Goal: Task Accomplishment & Management: Complete application form

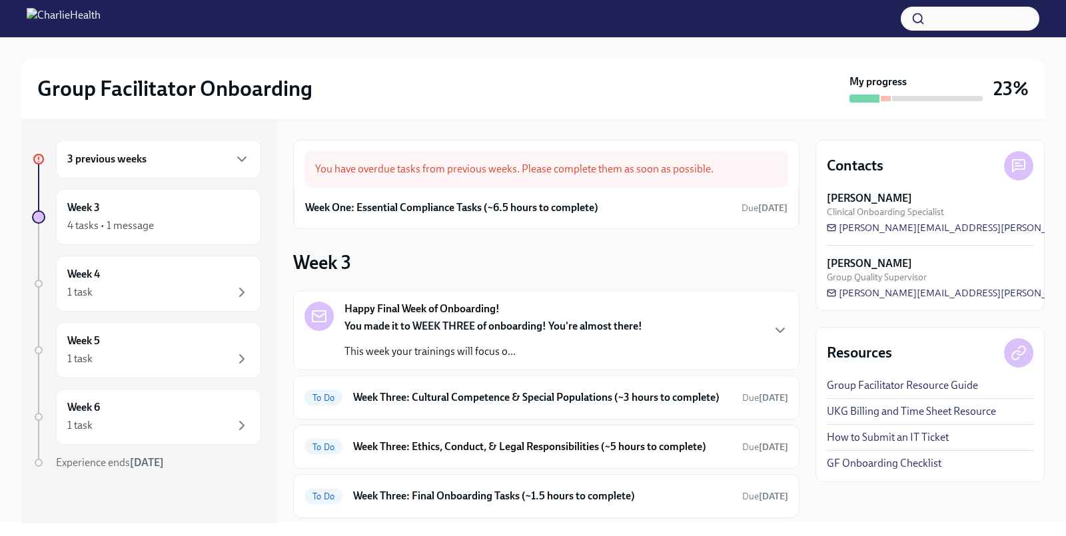
click at [167, 159] on div "3 previous weeks" at bounding box center [158, 159] width 183 height 16
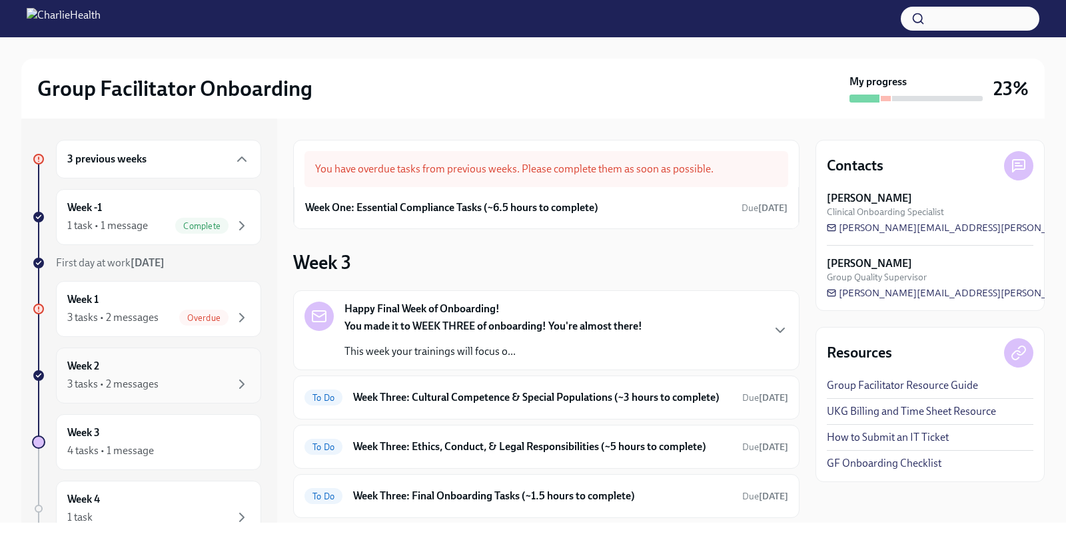
click at [127, 368] on div "Week 2 3 tasks • 2 messages" at bounding box center [158, 375] width 183 height 33
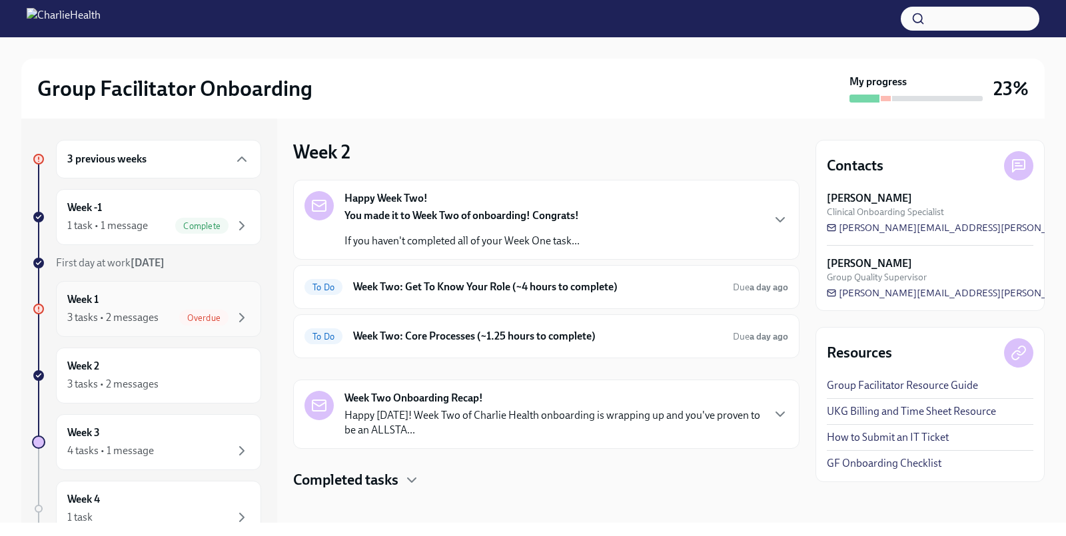
click at [165, 296] on div "Week 1 3 tasks • 2 messages Overdue" at bounding box center [158, 308] width 183 height 33
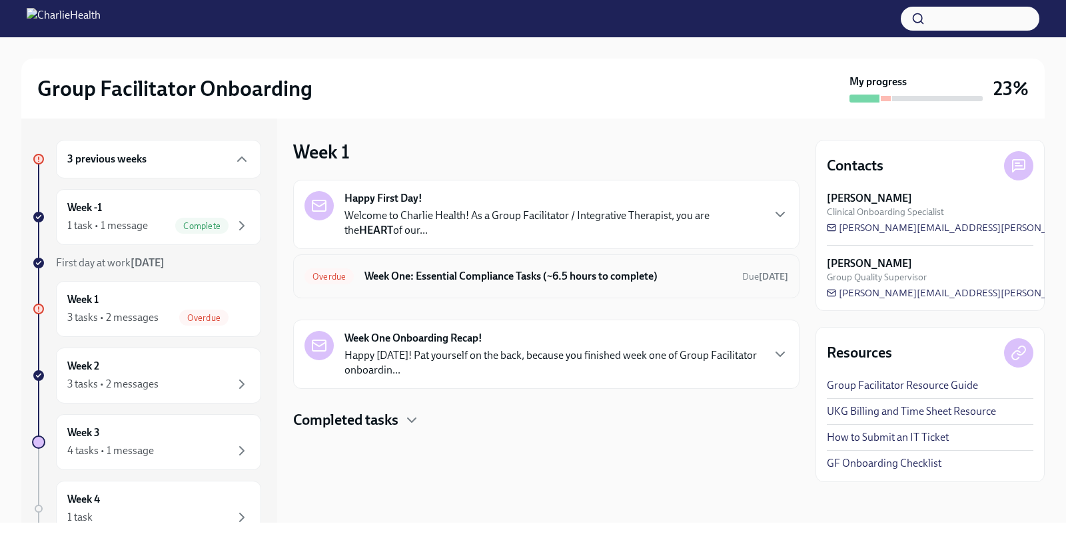
click at [526, 274] on h6 "Week One: Essential Compliance Tasks (~6.5 hours to complete)" at bounding box center [547, 276] width 367 height 15
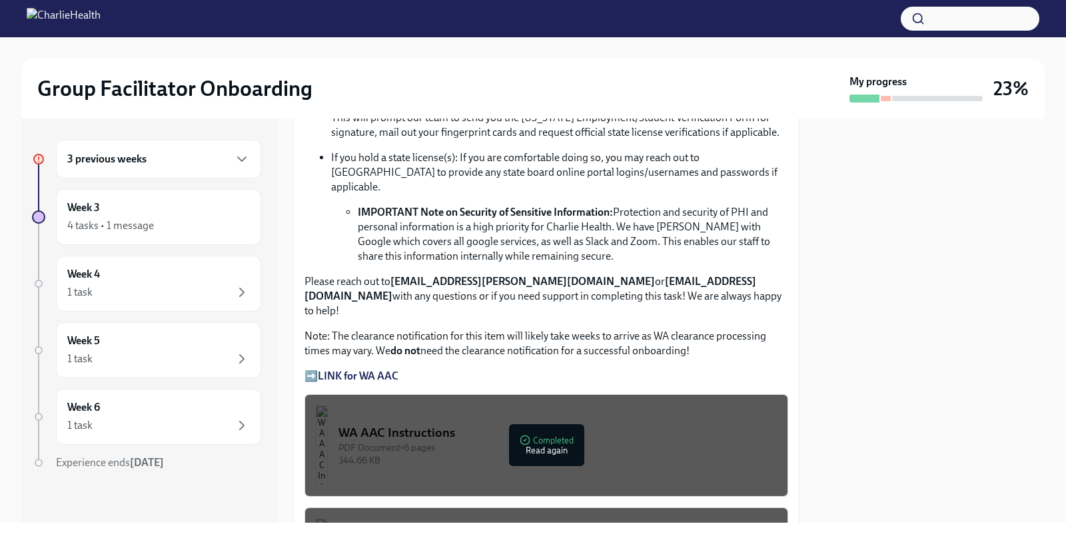
scroll to position [1068, 0]
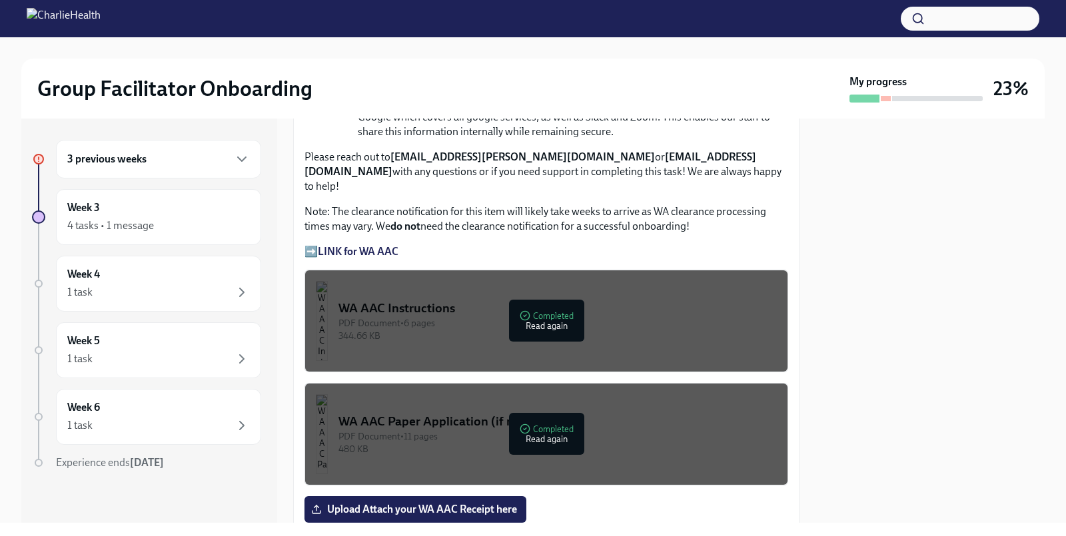
click at [376, 245] on strong "LINK for WA AAC" at bounding box center [358, 251] width 81 height 13
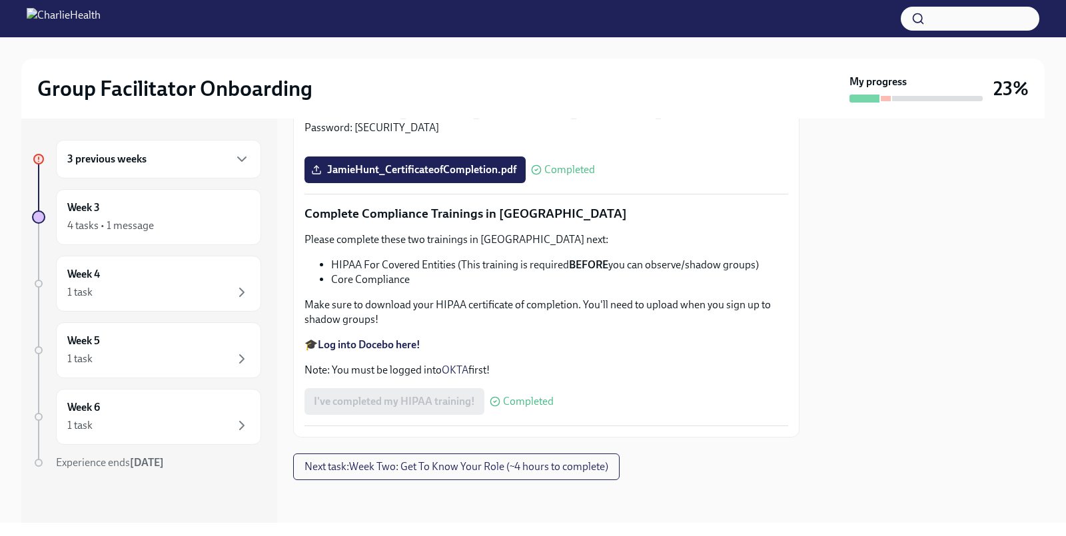
scroll to position [3159, 0]
click at [126, 229] on div "4 tasks • 1 message" at bounding box center [110, 225] width 87 height 15
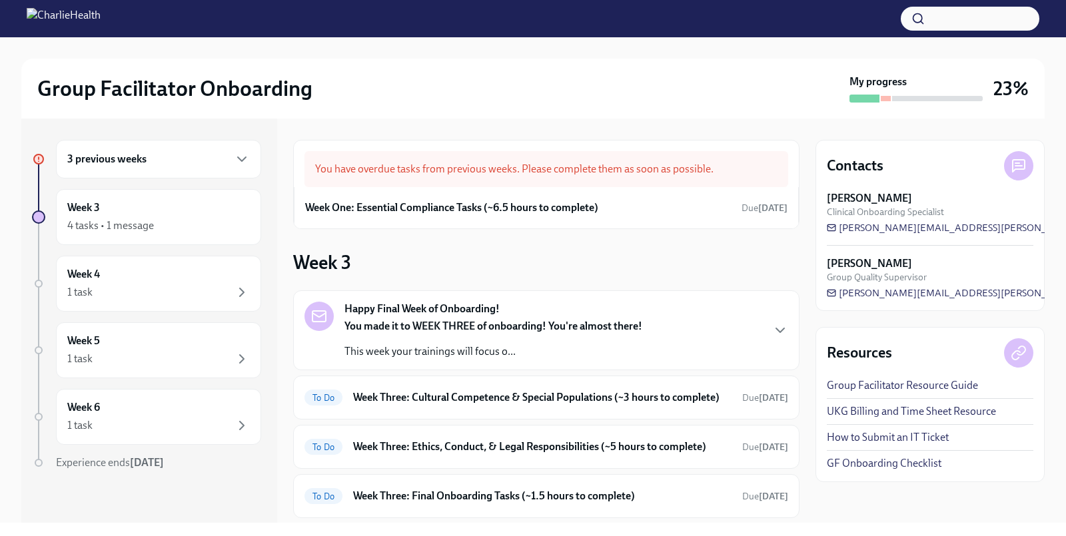
click at [432, 173] on div "You have overdue tasks from previous weeks. Please complete them as soon as pos…" at bounding box center [546, 169] width 484 height 36
click at [162, 149] on div "3 previous weeks" at bounding box center [158, 159] width 205 height 39
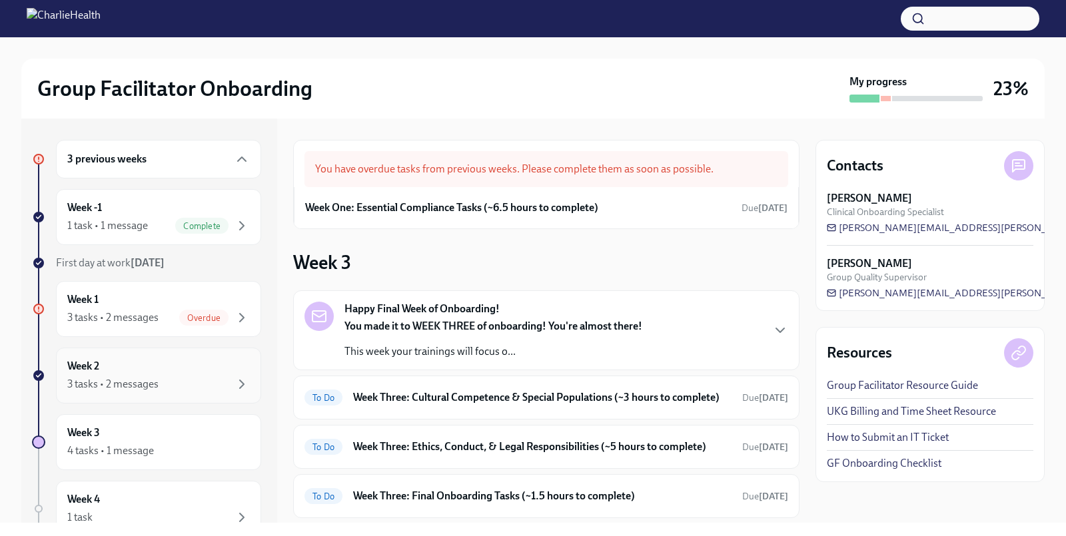
click at [131, 385] on div "3 tasks • 2 messages" at bounding box center [112, 384] width 91 height 15
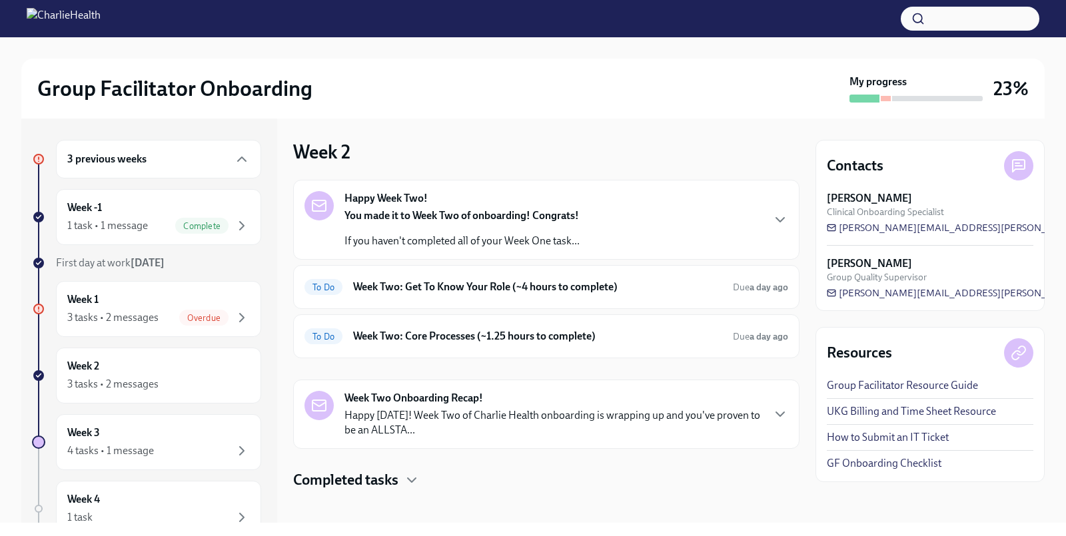
scroll to position [7, 0]
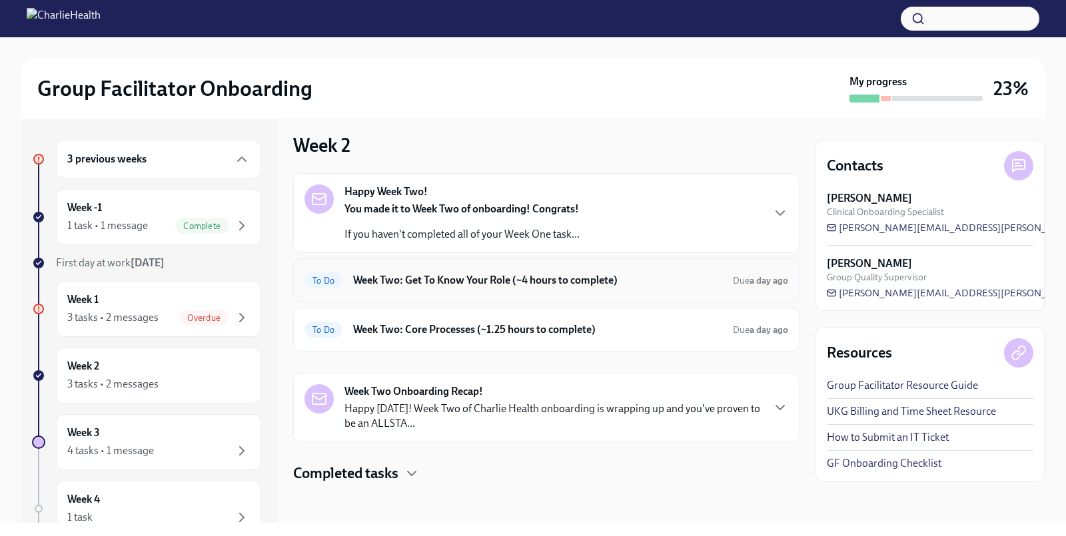
click at [551, 279] on h6 "Week Two: Get To Know Your Role (~4 hours to complete)" at bounding box center [537, 280] width 369 height 15
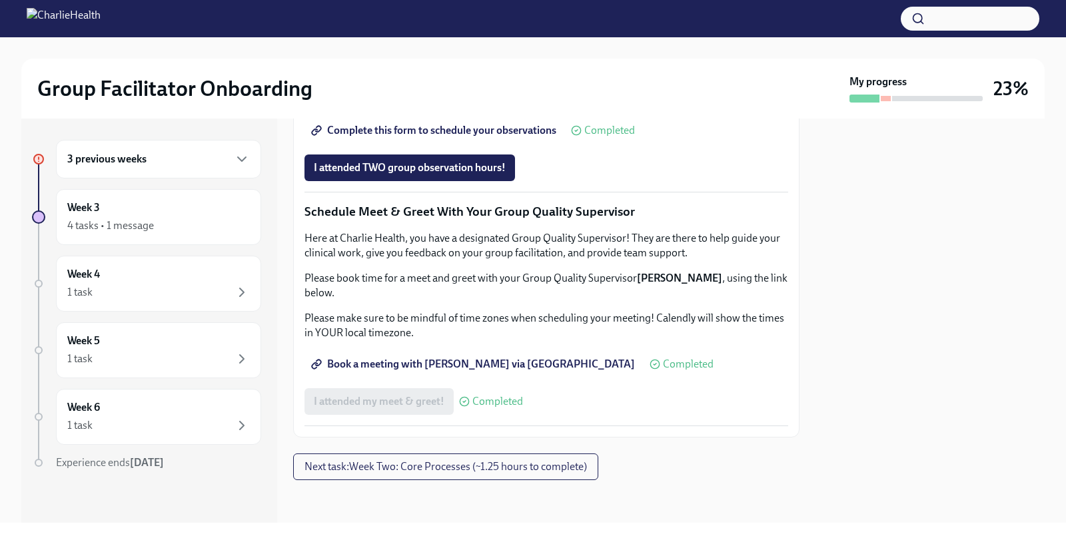
scroll to position [1264, 0]
click at [438, 175] on span "I attended TWO group observation hours!" at bounding box center [410, 167] width 192 height 13
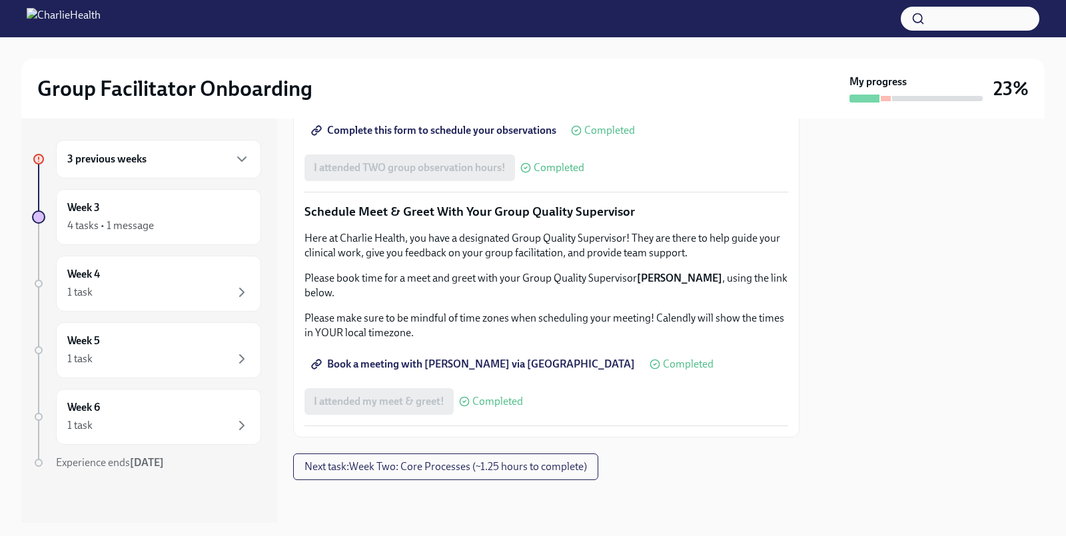
scroll to position [1271, 0]
click at [188, 161] on div "3 previous weeks" at bounding box center [158, 159] width 183 height 16
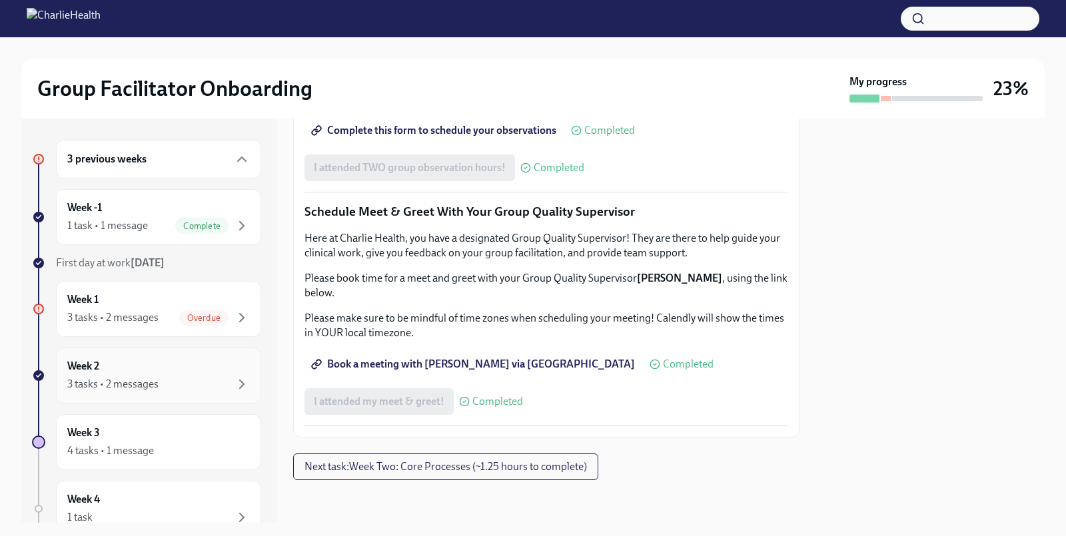
click at [129, 377] on div "3 tasks • 2 messages" at bounding box center [112, 384] width 91 height 15
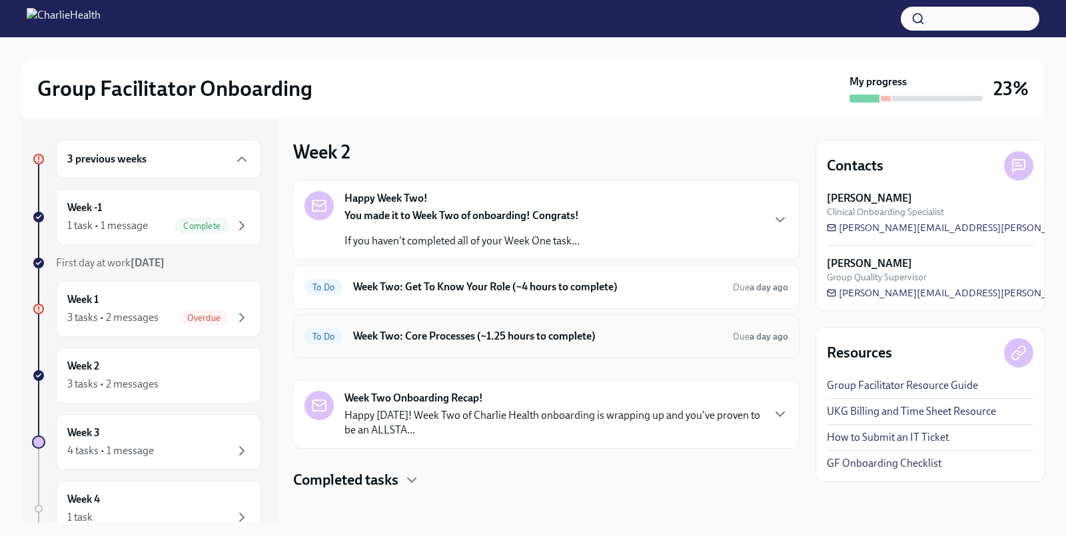
click at [492, 339] on h6 "Week Two: Core Processes (~1.25 hours to complete)" at bounding box center [537, 336] width 369 height 15
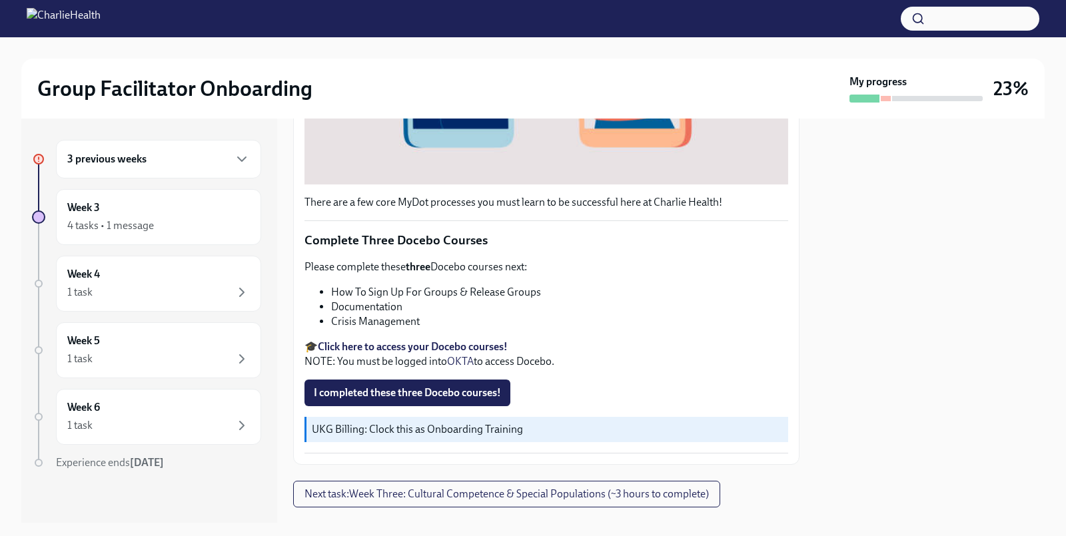
scroll to position [462, 0]
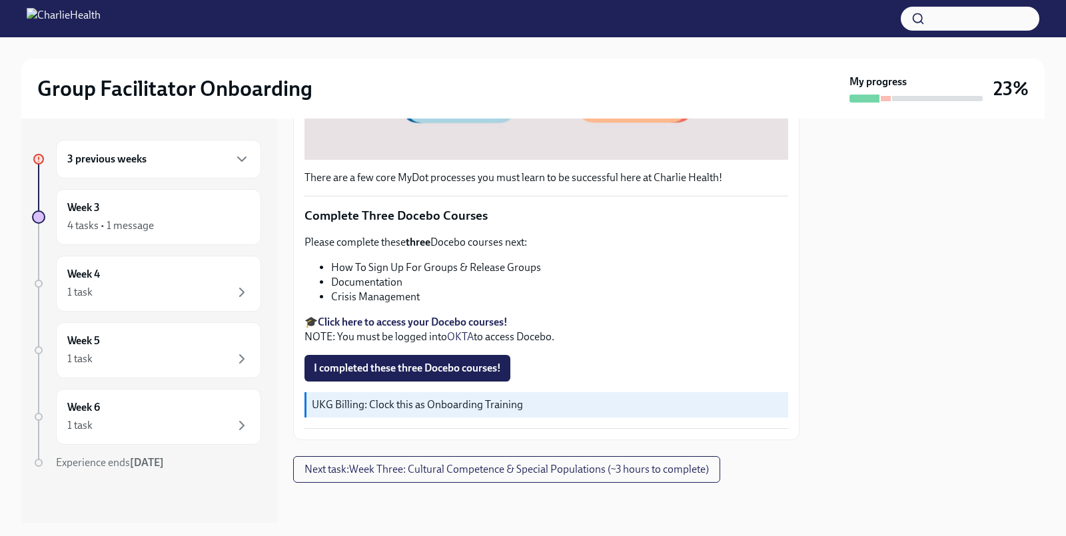
click at [410, 319] on strong "Click here to access your Docebo courses!" at bounding box center [413, 322] width 190 height 13
